Goal: Book appointment/travel/reservation

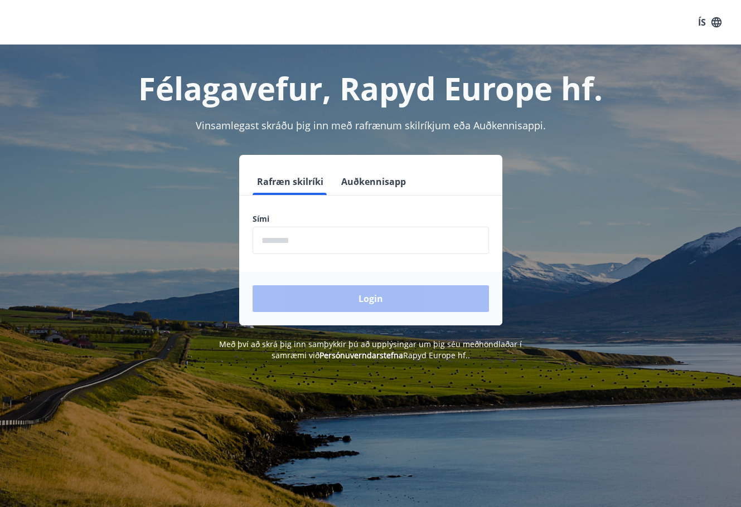
click at [317, 246] on input "phone" at bounding box center [370, 240] width 236 height 27
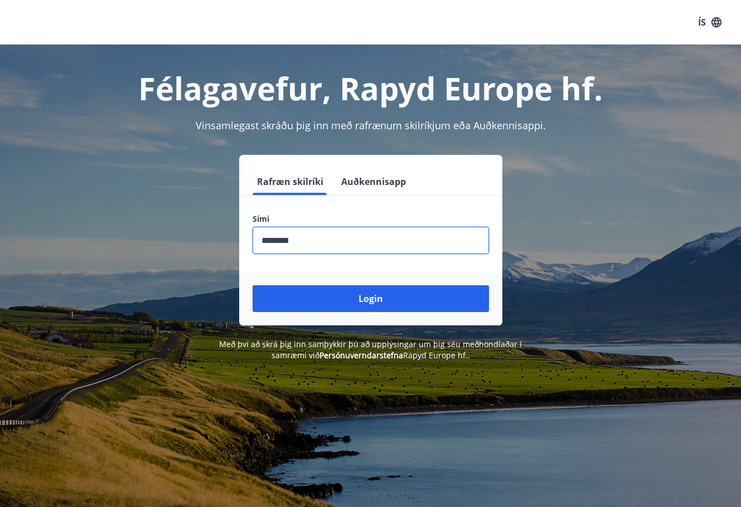
type input "********"
click at [252, 285] on button "Login" at bounding box center [370, 298] width 236 height 27
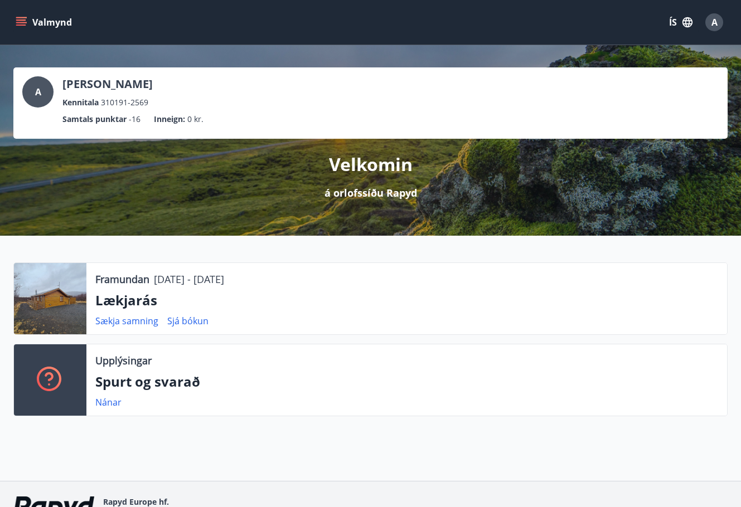
click at [61, 438] on div "A [PERSON_NAME] Kennitala 310191-2569 Samtals punktar -16 Inneign : 0 kr. Velko…" at bounding box center [370, 263] width 741 height 436
click at [15, 18] on button "Valmynd" at bounding box center [44, 22] width 63 height 20
click at [378, 450] on div "A [PERSON_NAME] Kennitala 310191-2569 Samtals punktar -16 Inneign : 0 kr. Velko…" at bounding box center [370, 263] width 741 height 436
click at [91, 447] on div "A [PERSON_NAME] Kennitala 310191-2569 Samtals punktar -16 Inneign : 0 kr. Velko…" at bounding box center [370, 263] width 741 height 436
click at [21, 16] on button "Valmynd" at bounding box center [44, 22] width 63 height 20
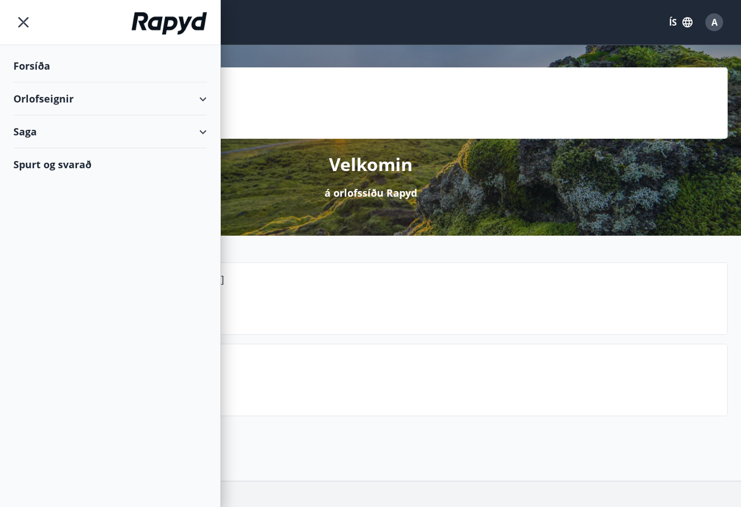
click at [195, 98] on div "Orlofseignir" at bounding box center [109, 98] width 193 height 33
click at [54, 154] on div "Bókunardagatal" at bounding box center [110, 150] width 176 height 23
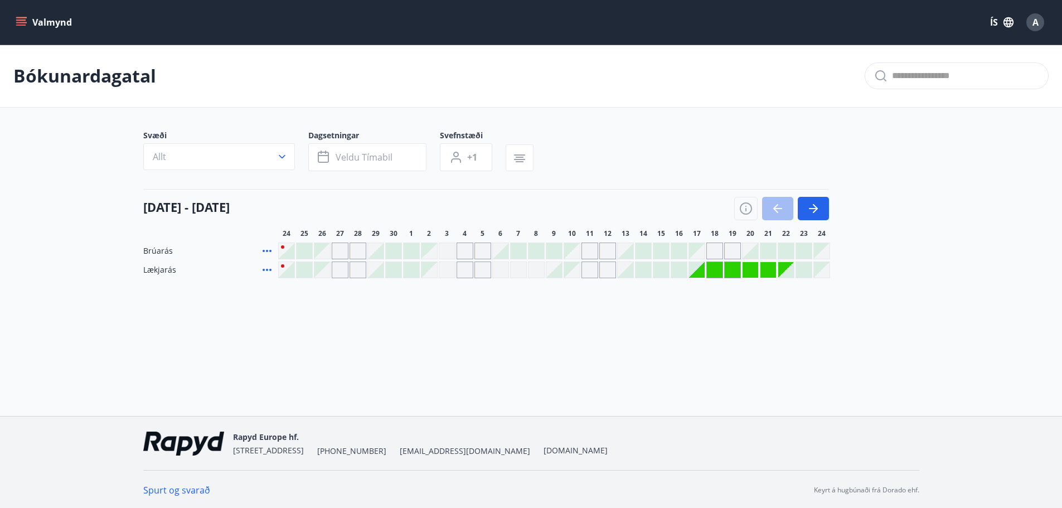
click at [514, 370] on div "Valmynd ÍS A Bókunardagatal Svæði Allt Dagsetningar Veldu tímabil Svefnstæði +1…" at bounding box center [531, 208] width 1062 height 416
click at [749, 196] on main "Bókunardagatal Svæði Allt Dagsetningar Veldu tímabil Svefnstæði +1 [DATE] - [DA…" at bounding box center [531, 162] width 1062 height 234
click at [749, 205] on button "button" at bounding box center [813, 208] width 31 height 23
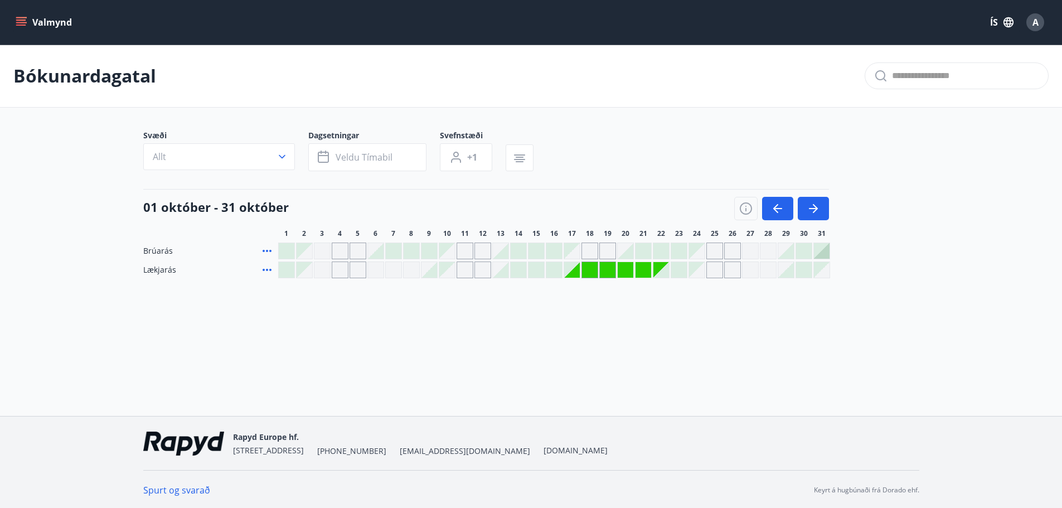
click at [749, 197] on div "[DATE] - [DATE] 1 2 3 4 5 6 7 8 9 10 11 12 13 14 15 16 17 18 19 20 21 22 23 24 …" at bounding box center [531, 213] width 776 height 49
click at [17, 14] on button "Valmynd" at bounding box center [44, 22] width 63 height 20
click at [246, 123] on main "Bókunardagatal Svæði Allt Dagsetningar Veldu tímabil Svefnstæði +1 [DATE] - [DA…" at bounding box center [531, 162] width 1062 height 234
click at [16, 25] on icon "menu" at bounding box center [21, 22] width 11 height 11
click at [608, 90] on div "Bókunardagatal" at bounding box center [531, 76] width 1062 height 63
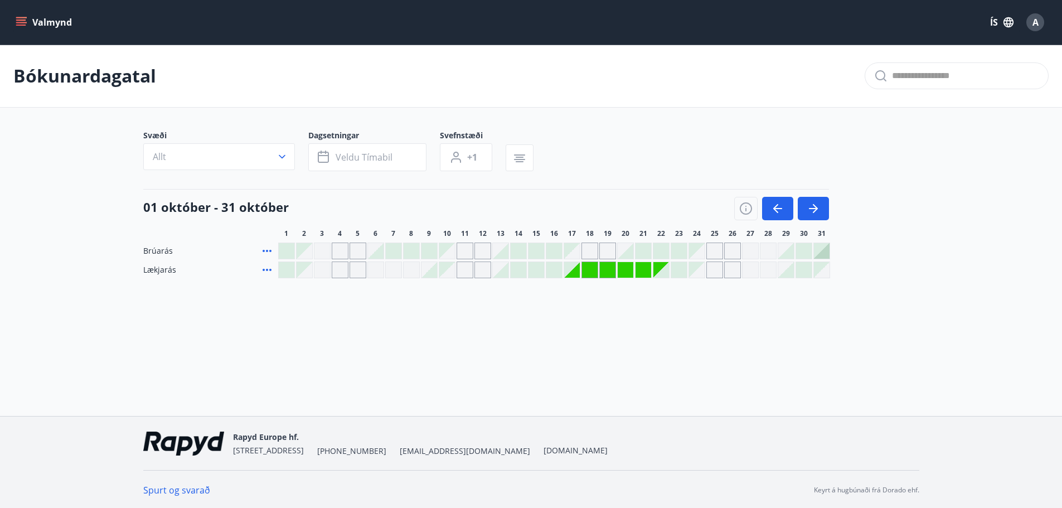
click at [52, 206] on main "Bókunardagatal Svæði Allt Dagsetningar Veldu tímabil Svefnstæði +1 [DATE] - [DA…" at bounding box center [531, 162] width 1062 height 234
click at [25, 20] on icon "menu" at bounding box center [21, 20] width 10 height 1
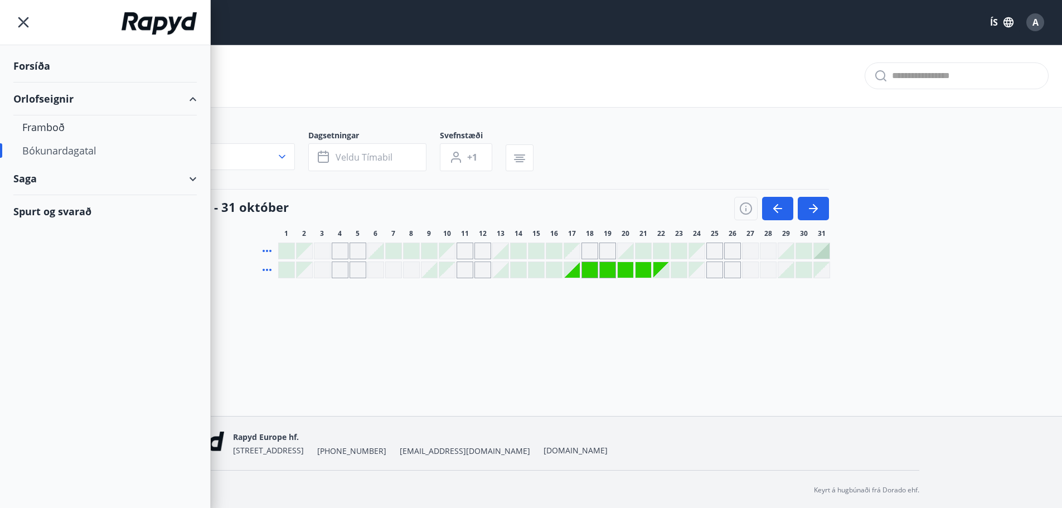
click at [61, 154] on div "Bókunardagatal" at bounding box center [105, 150] width 166 height 23
click at [40, 145] on div "Bókunardagatal" at bounding box center [105, 150] width 166 height 23
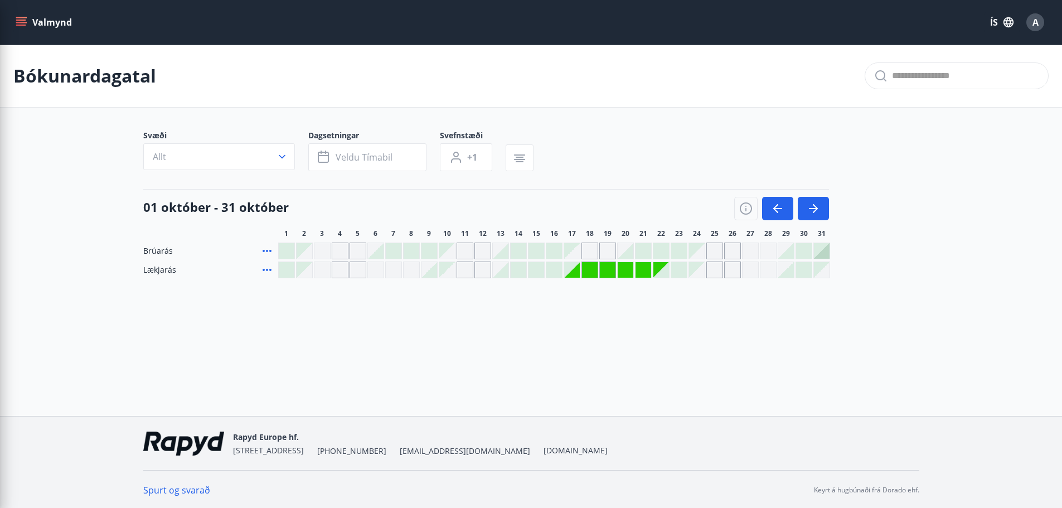
click at [609, 132] on div "Svæði Allt Dagsetningar Veldu tímabil Svefnstæði +1" at bounding box center [531, 153] width 776 height 46
click at [459, 303] on div "Bókunardagatal Svæði Allt Dagsetningar Veldu tímabil Svefnstæði +1 [DATE] - [DA…" at bounding box center [531, 184] width 1062 height 278
click at [37, 276] on main "Bókunardagatal Svæði Allt Dagsetningar Veldu tímabil Svefnstæði +1 [DATE] - [DA…" at bounding box center [531, 162] width 1062 height 234
click at [641, 101] on div "Bókunardagatal" at bounding box center [531, 76] width 1062 height 63
click at [70, 180] on main "Bókunardagatal Svæði Allt Dagsetningar Veldu tímabil Svefnstæði +1 [DATE] - [DA…" at bounding box center [531, 162] width 1062 height 234
